Goal: Navigation & Orientation: Find specific page/section

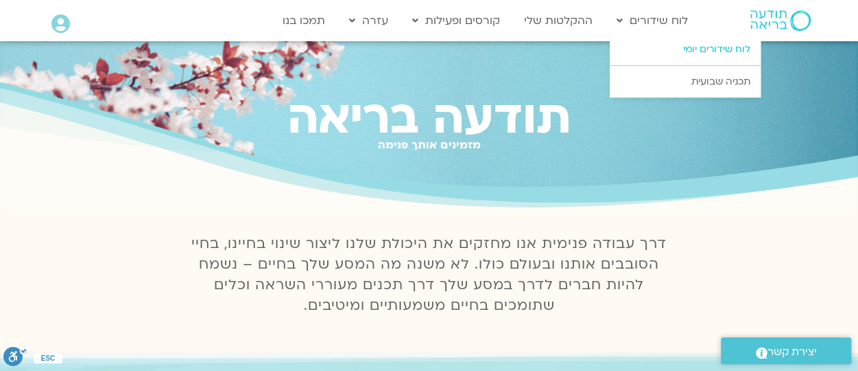
drag, startPoint x: 674, startPoint y: 27, endPoint x: 699, endPoint y: 56, distance: 37.5
click at [695, 34] on li "לוח שידורים לוח שידורים יומי תכניה שבועית" at bounding box center [652, 21] width 85 height 26
click at [683, 47] on link "לוח שידורים יומי" at bounding box center [685, 50] width 151 height 32
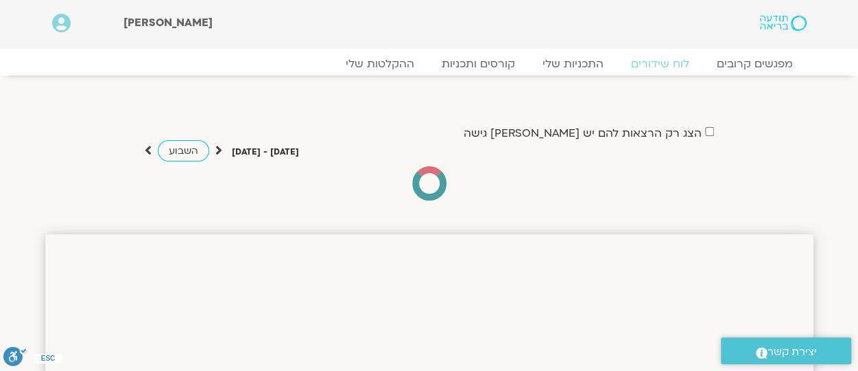
click at [854, 79] on section "למפגשי הקורס "לגעת בלב העניינים" בהנחיית פמה צ'ודרון" at bounding box center [429, 82] width 858 height 14
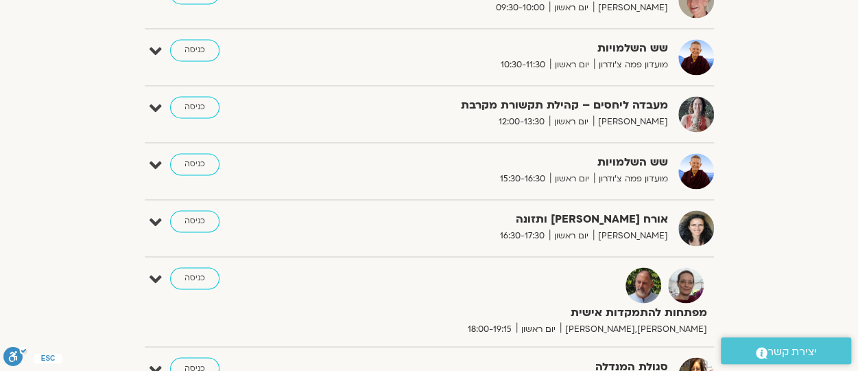
scroll to position [989, 0]
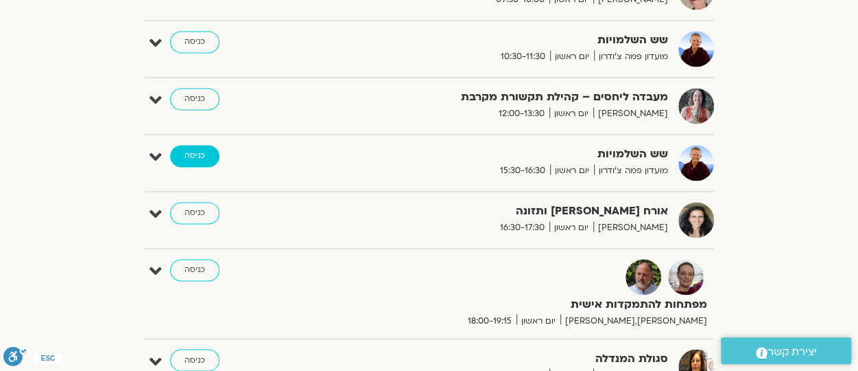
click at [200, 149] on link "כניסה" at bounding box center [194, 156] width 49 height 22
